Goal: Navigation & Orientation: Find specific page/section

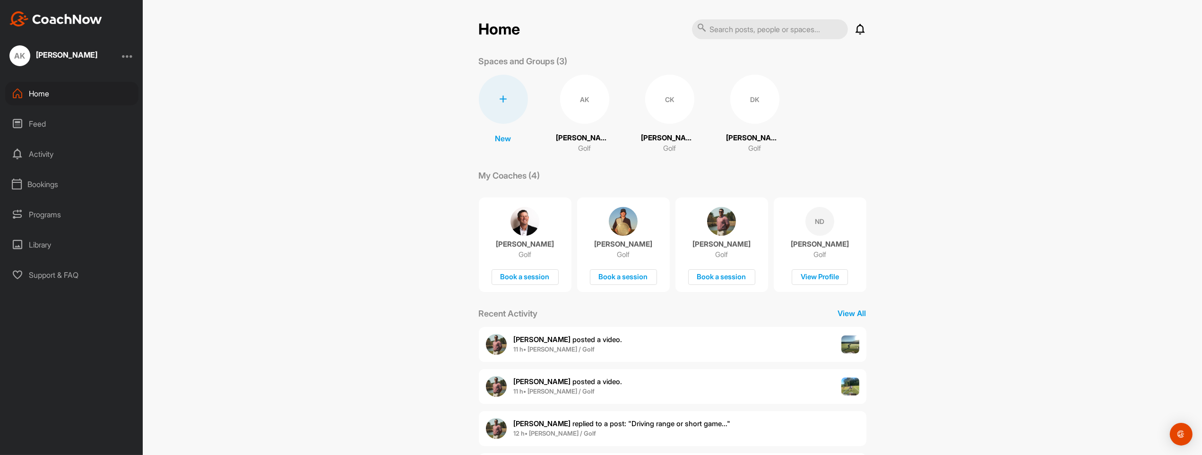
click at [611, 91] on div "New New Space New Group AK [PERSON_NAME] Golf CK [PERSON_NAME] Golf [PERSON_NAM…" at bounding box center [673, 114] width 388 height 79
click at [568, 96] on div "AK" at bounding box center [584, 99] width 49 height 49
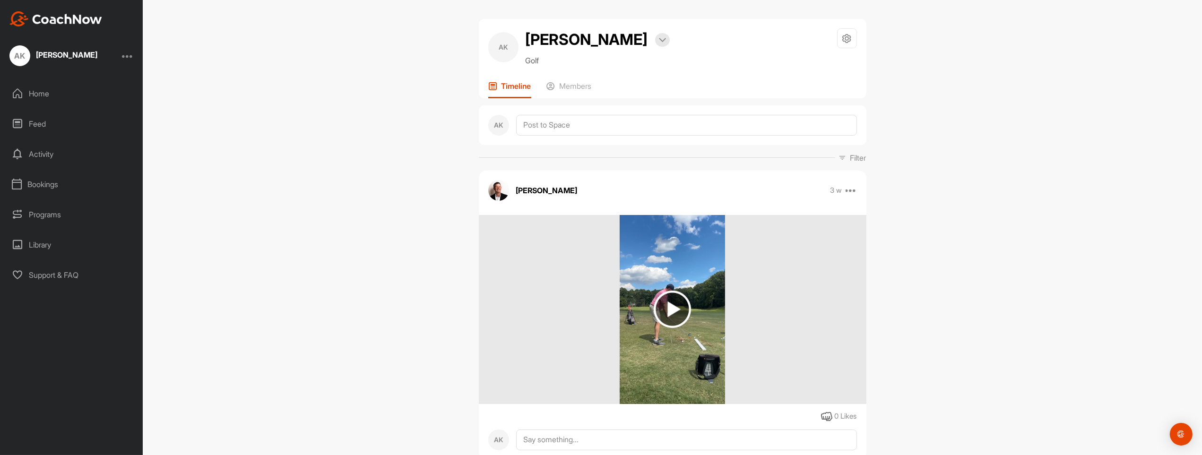
click at [75, 186] on div "Bookings" at bounding box center [71, 185] width 133 height 24
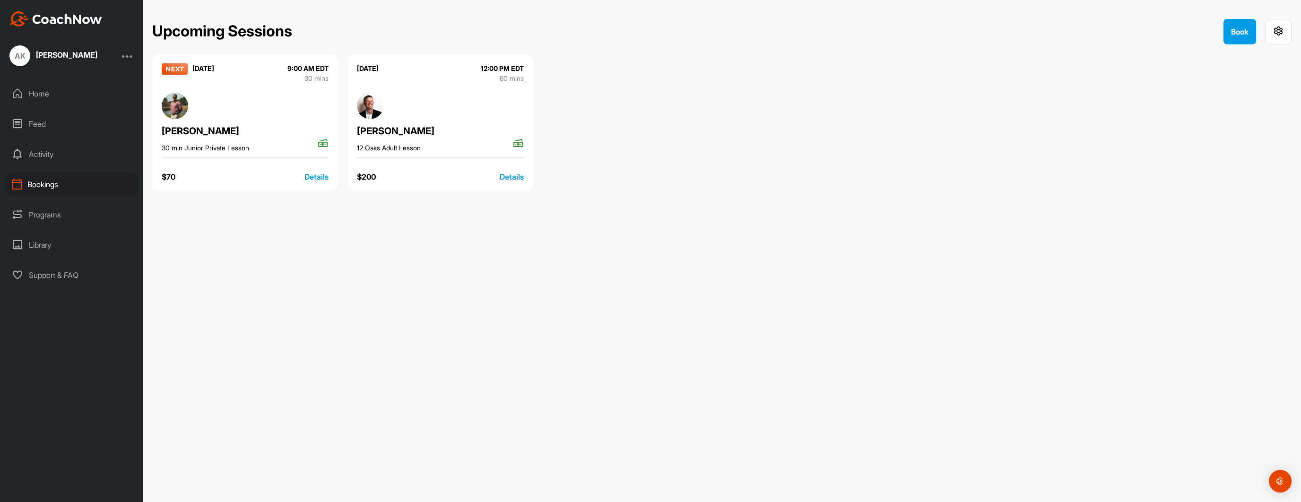
click at [16, 96] on icon at bounding box center [17, 93] width 11 height 11
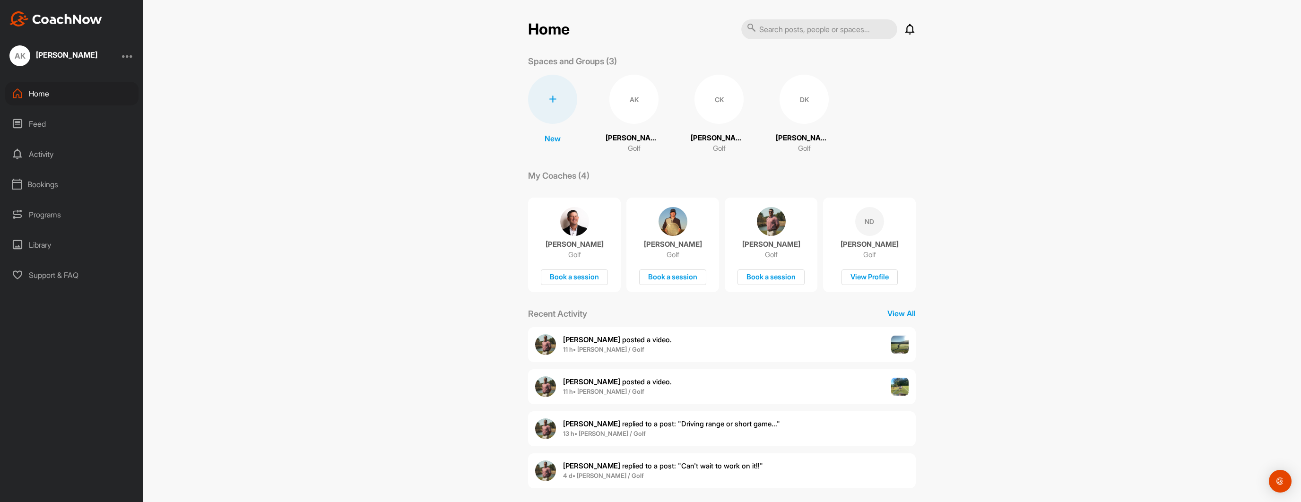
click at [623, 106] on div "AK" at bounding box center [633, 99] width 49 height 49
